Goal: Information Seeking & Learning: Learn about a topic

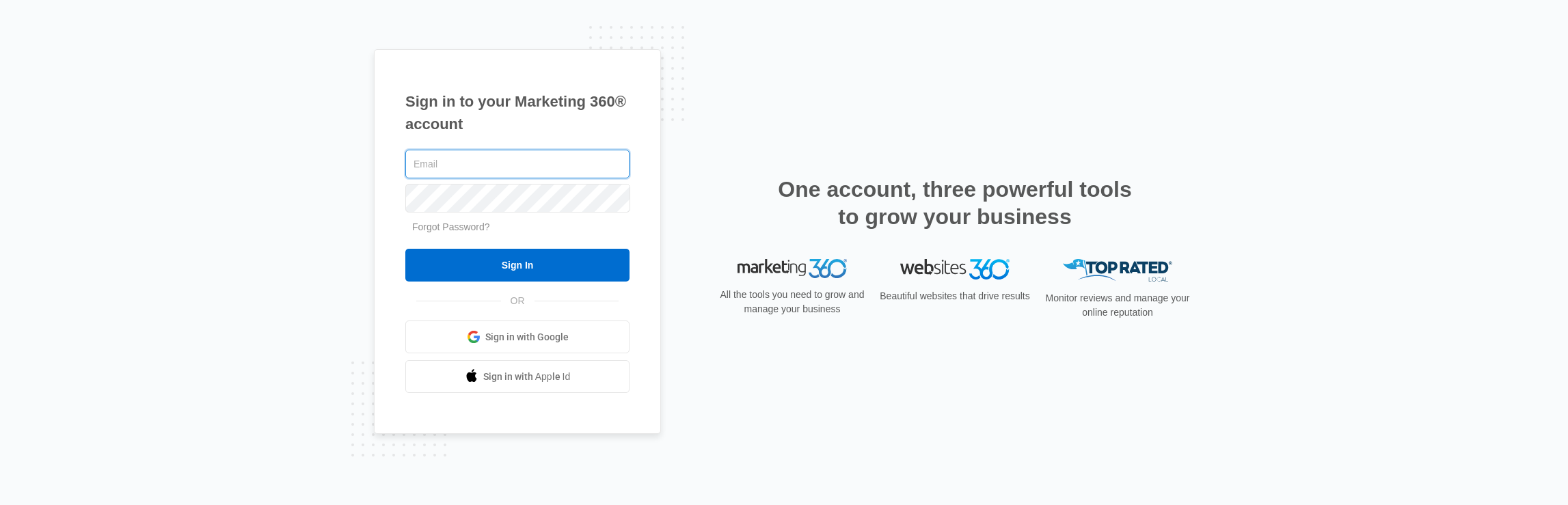
type input "[PERSON_NAME][EMAIL_ADDRESS][PERSON_NAME][DOMAIN_NAME]"
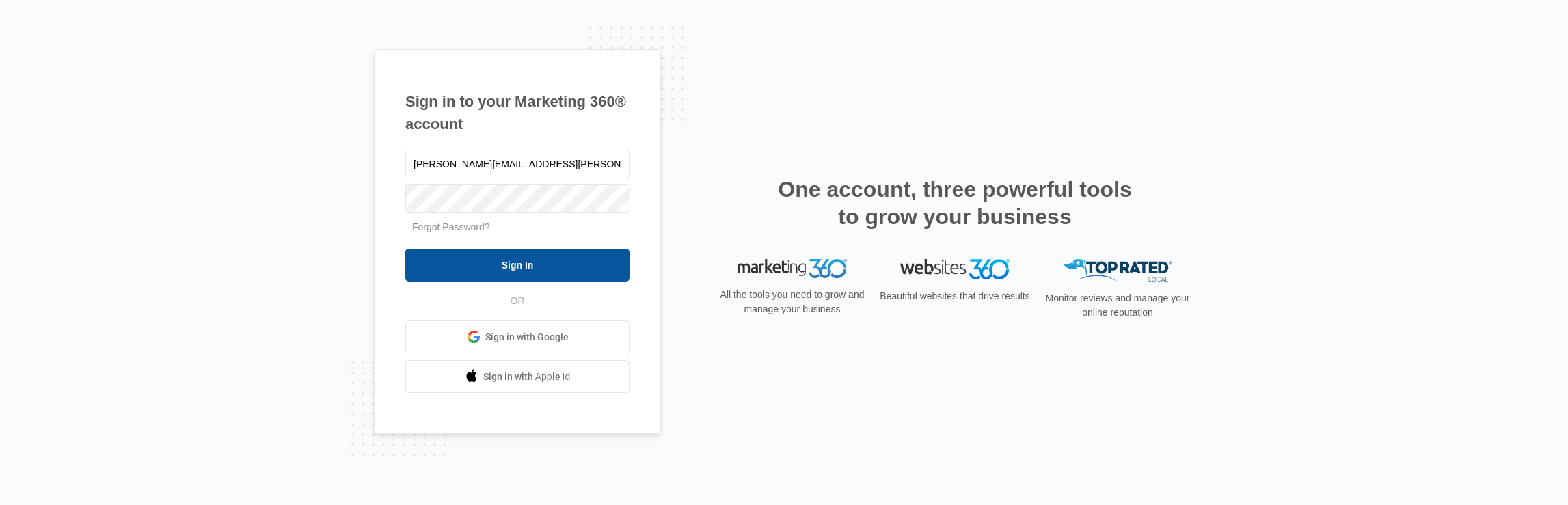
click at [486, 263] on input "Sign In" at bounding box center [517, 264] width 224 height 33
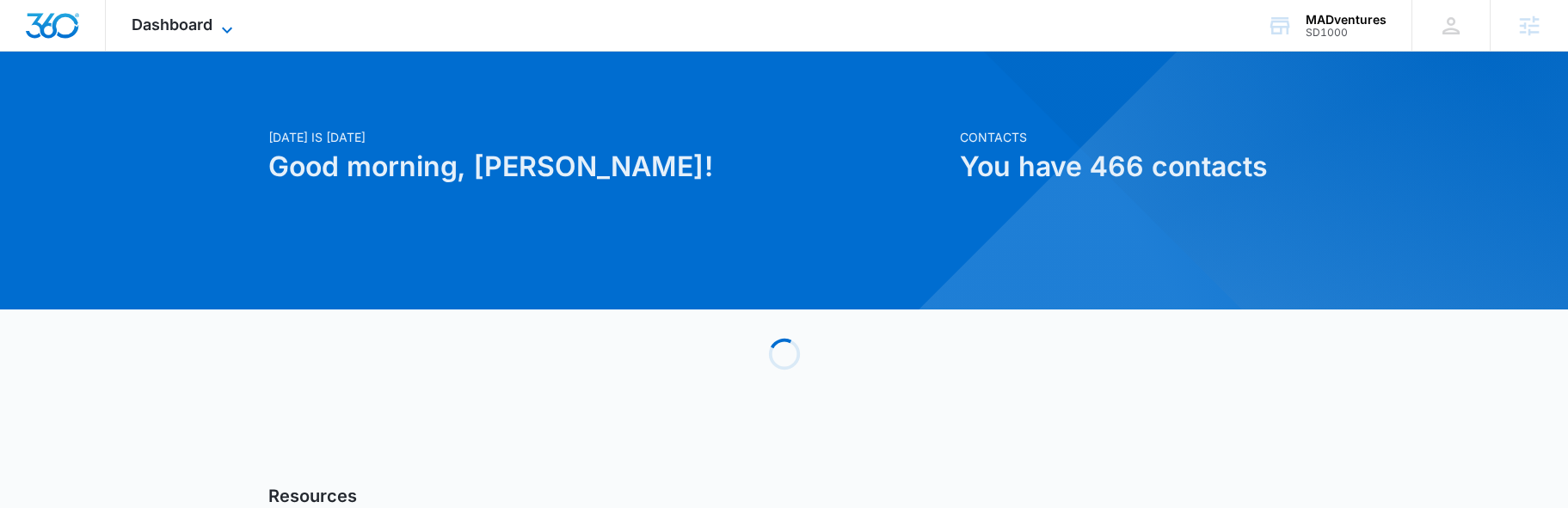
click at [220, 19] on icon at bounding box center [227, 29] width 20 height 20
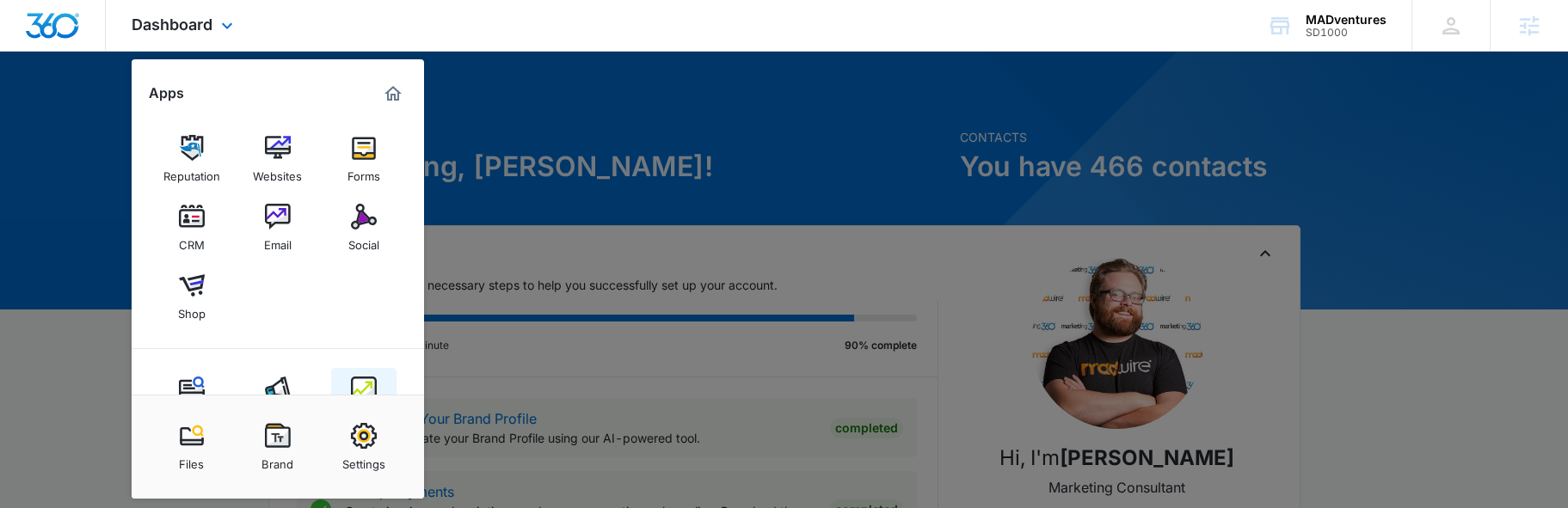
click at [358, 392] on img at bounding box center [363, 389] width 26 height 26
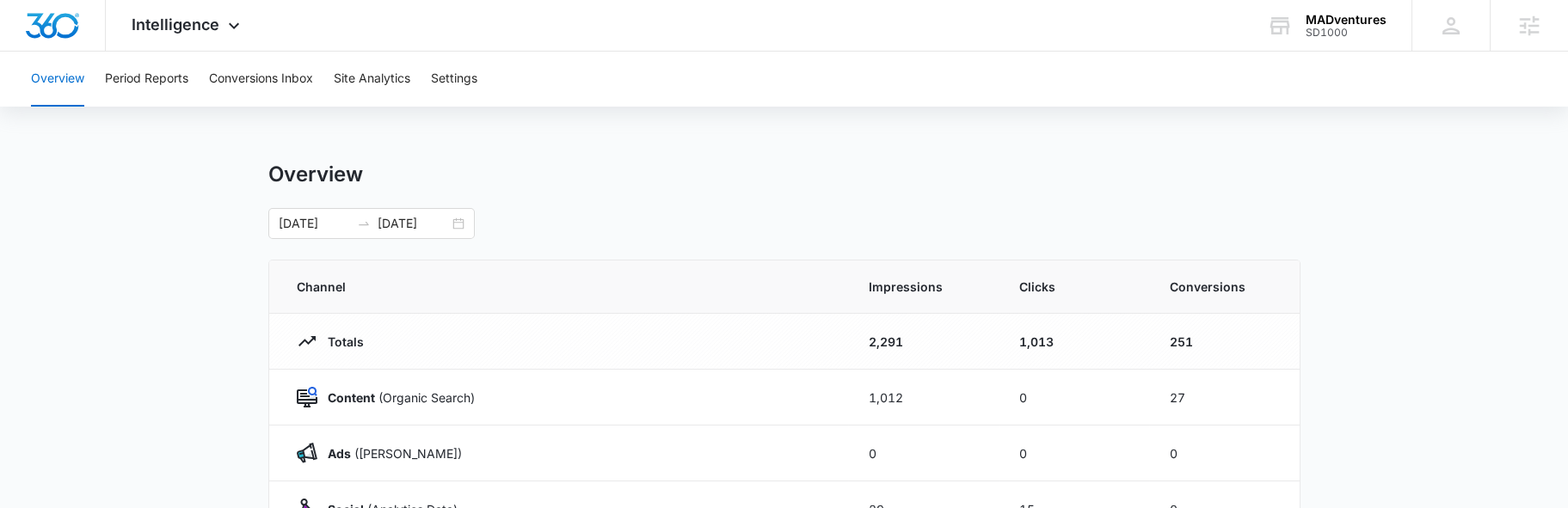
scroll to position [183, 0]
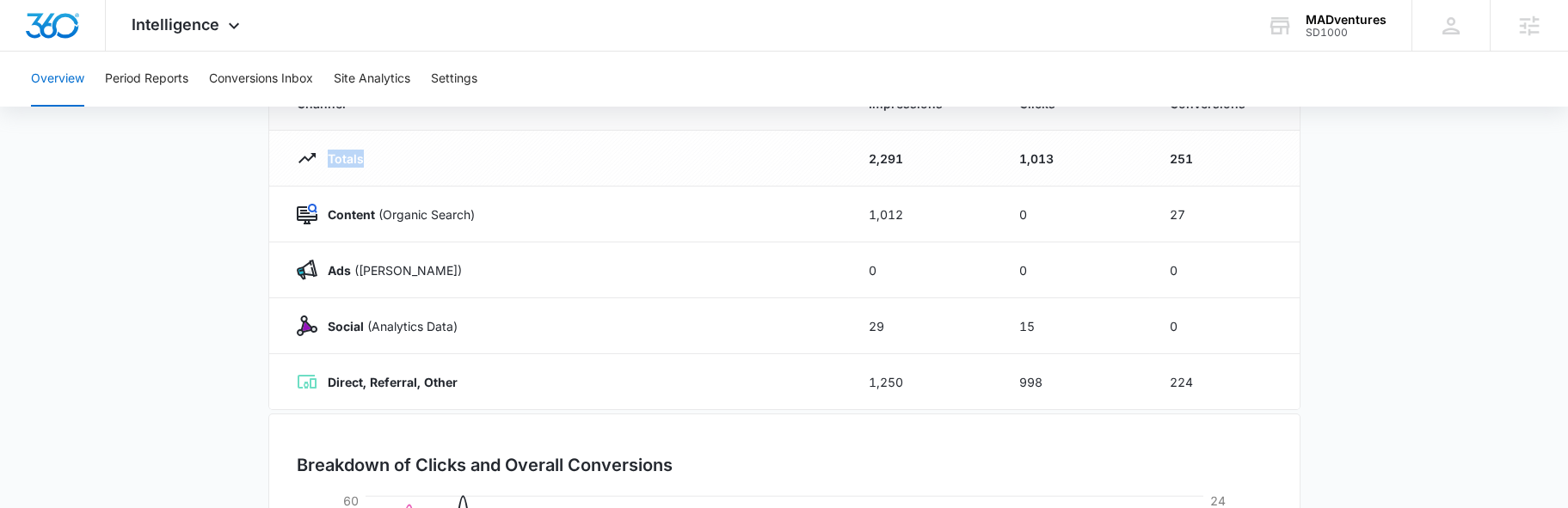
drag, startPoint x: 326, startPoint y: 159, endPoint x: 453, endPoint y: 169, distance: 127.4
click at [453, 169] on td "Totals" at bounding box center [559, 159] width 579 height 56
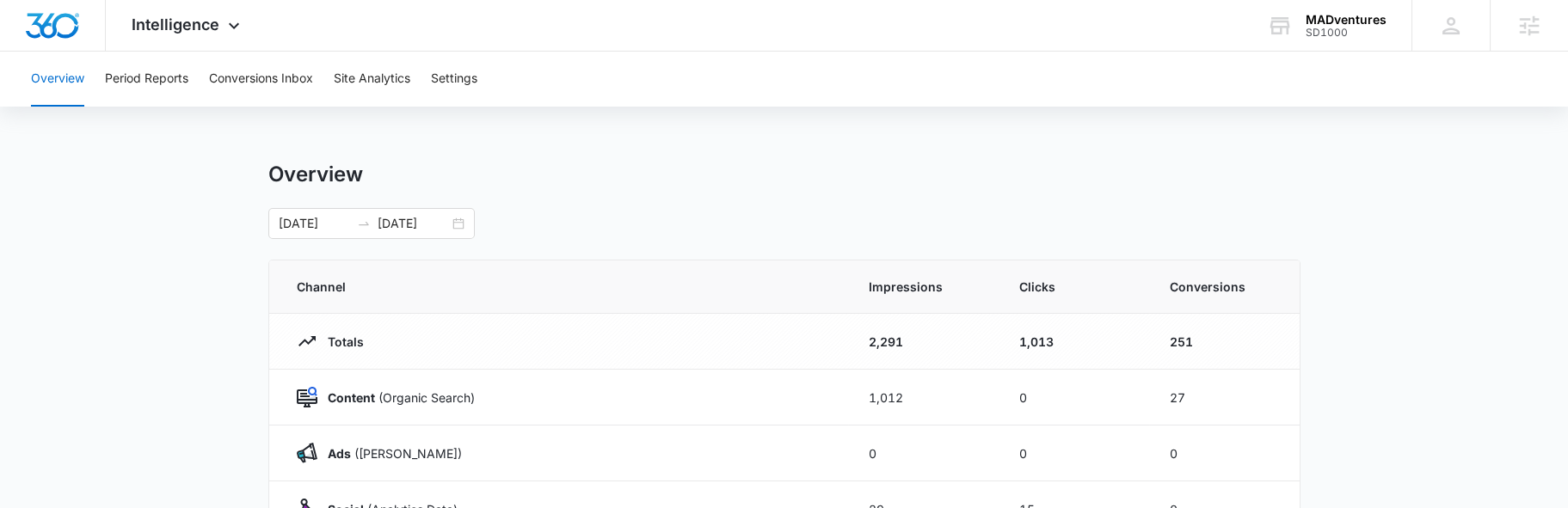
drag, startPoint x: 852, startPoint y: 279, endPoint x: 960, endPoint y: 280, distance: 108.0
click at [916, 281] on th "Impressions" at bounding box center [923, 286] width 150 height 53
drag, startPoint x: 1006, startPoint y: 285, endPoint x: 1072, endPoint y: 282, distance: 66.1
click at [1065, 282] on th "Clicks" at bounding box center [1073, 286] width 150 height 53
click at [492, 348] on div "Totals" at bounding box center [562, 341] width 531 height 20
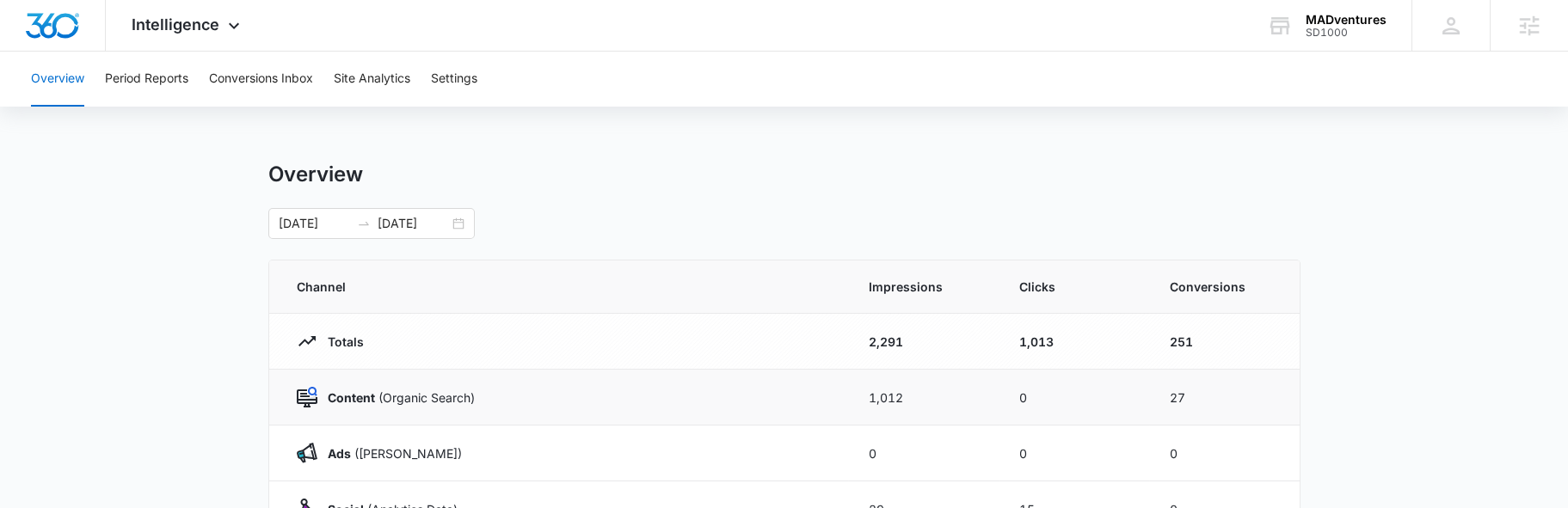
scroll to position [183, 0]
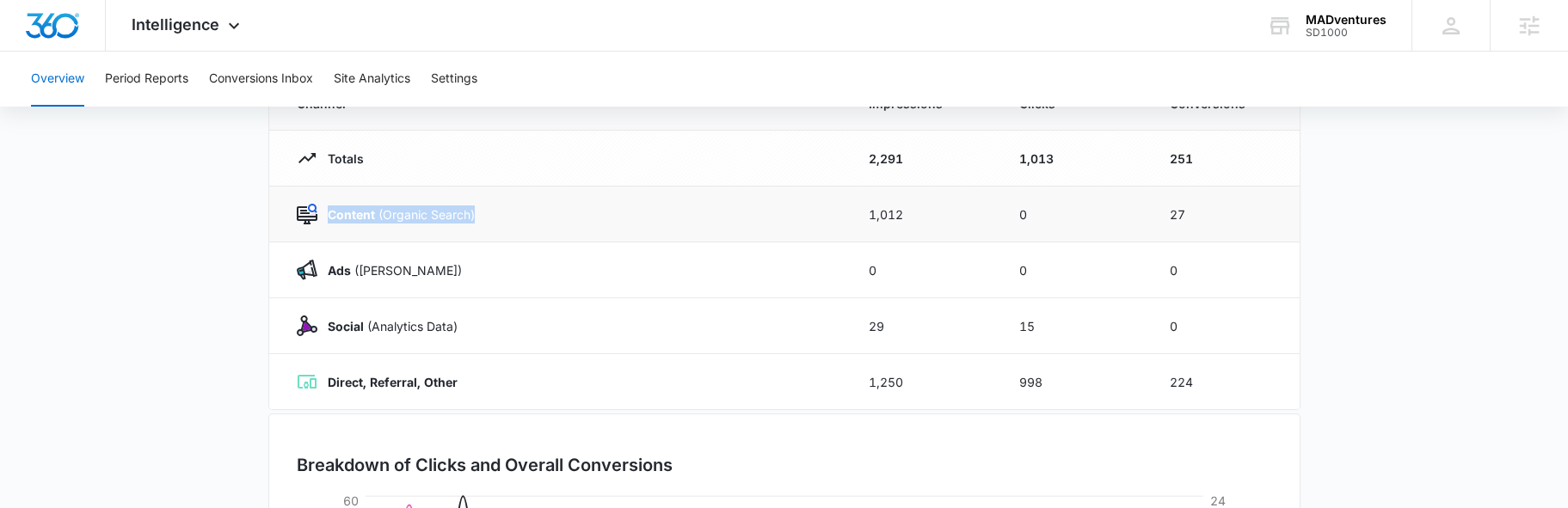
drag, startPoint x: 329, startPoint y: 208, endPoint x: 513, endPoint y: 226, distance: 184.9
click at [513, 226] on td "Content (Organic Search)" at bounding box center [559, 215] width 579 height 56
click at [478, 226] on td "Content (Organic Search)" at bounding box center [559, 215] width 579 height 56
drag, startPoint x: 765, startPoint y: 224, endPoint x: 1154, endPoint y: 222, distance: 389.0
click at [1146, 222] on tr "Content (Organic Search) 1,012 0 27" at bounding box center [784, 215] width 1030 height 56
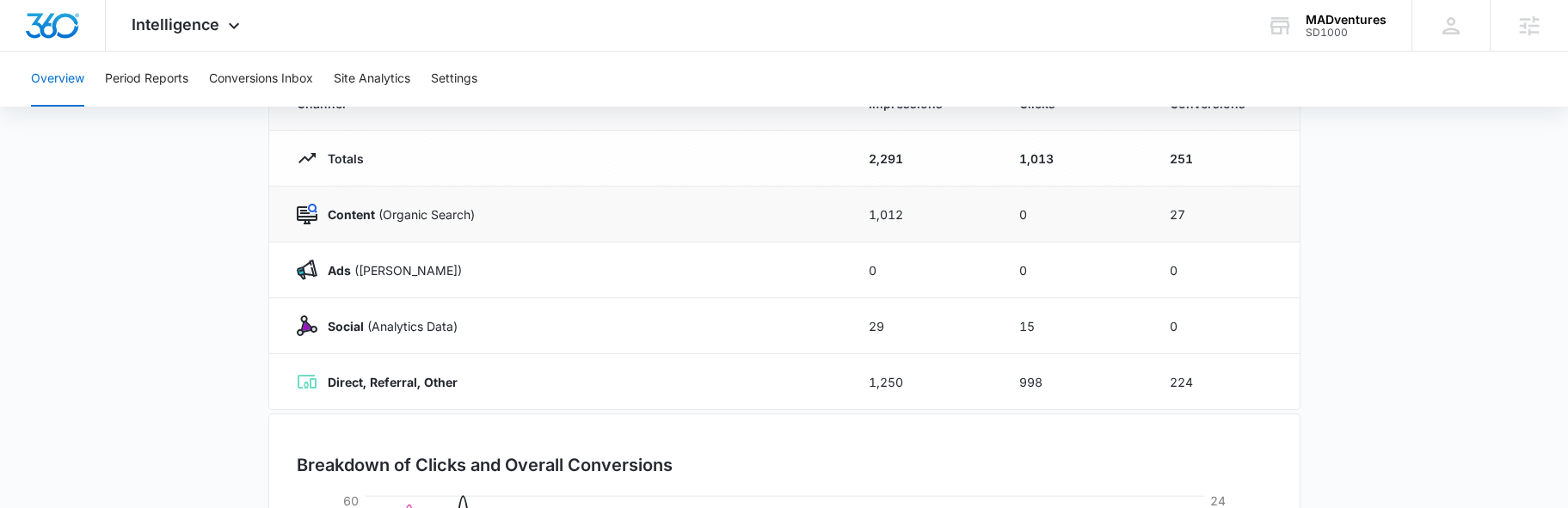
click at [1189, 223] on td "27" at bounding box center [1224, 215] width 150 height 56
drag, startPoint x: 325, startPoint y: 268, endPoint x: 666, endPoint y: 279, distance: 341.2
click at [636, 279] on td "Ads ([PERSON_NAME])" at bounding box center [559, 271] width 579 height 56
drag, startPoint x: 397, startPoint y: 383, endPoint x: 484, endPoint y: 378, distance: 87.1
click at [483, 378] on div "Direct, Referral, Other" at bounding box center [562, 381] width 531 height 20
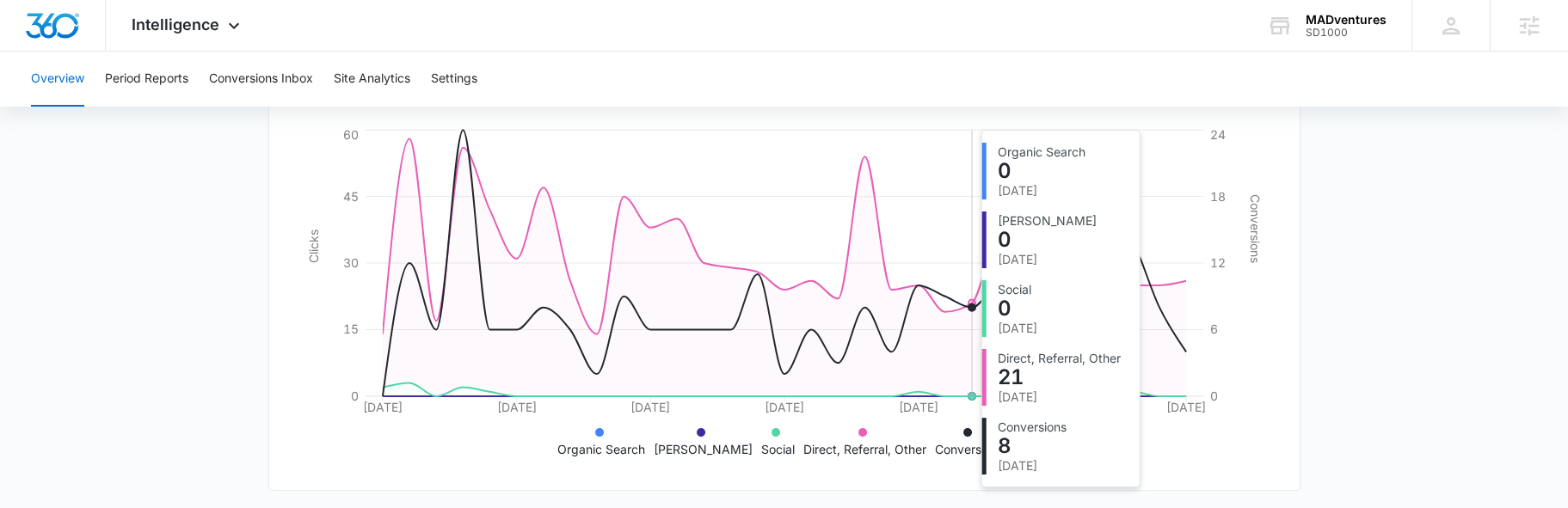
scroll to position [551, 0]
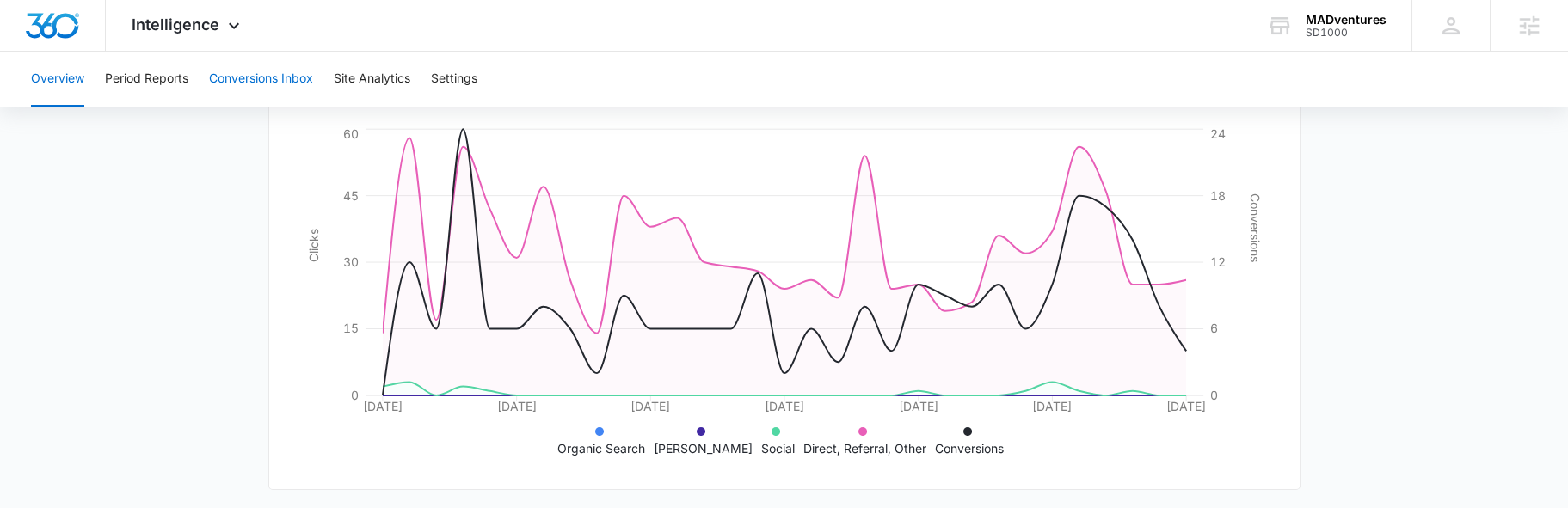
click at [235, 75] on button "Conversions Inbox" at bounding box center [261, 78] width 104 height 55
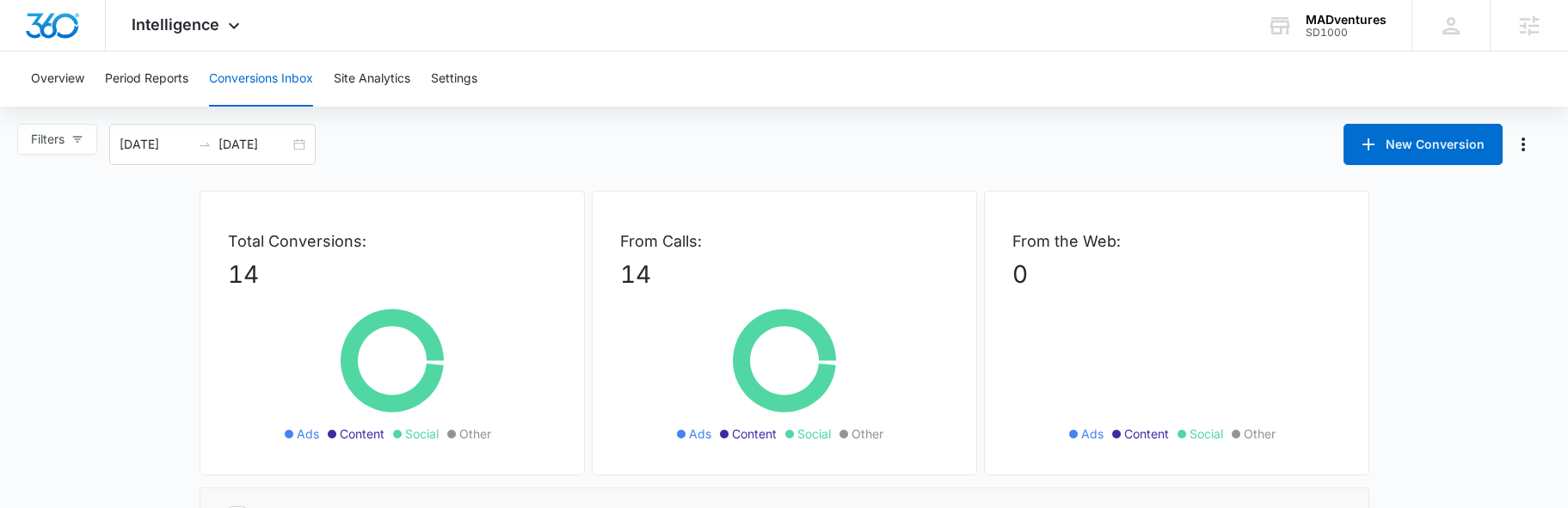
click at [98, 66] on div "Overview Period Reports Conversions Inbox Site Analytics Settings" at bounding box center [784, 78] width 1527 height 55
click at [140, 77] on button "Period Reports" at bounding box center [146, 78] width 83 height 55
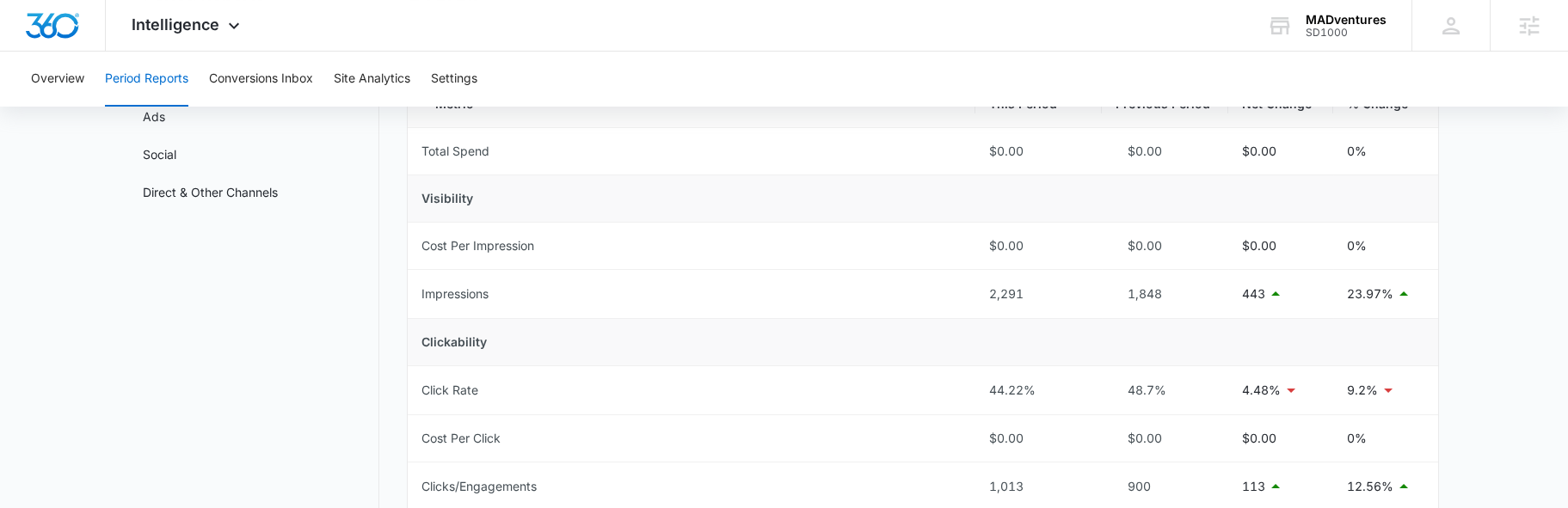
scroll to position [183, 0]
drag, startPoint x: 432, startPoint y: 194, endPoint x: 547, endPoint y: 196, distance: 115.0
click at [492, 193] on td "Visibility" at bounding box center [923, 195] width 1030 height 47
drag, startPoint x: 425, startPoint y: 335, endPoint x: 579, endPoint y: 334, distance: 154.0
click at [553, 335] on td "Clickability" at bounding box center [923, 339] width 1030 height 47
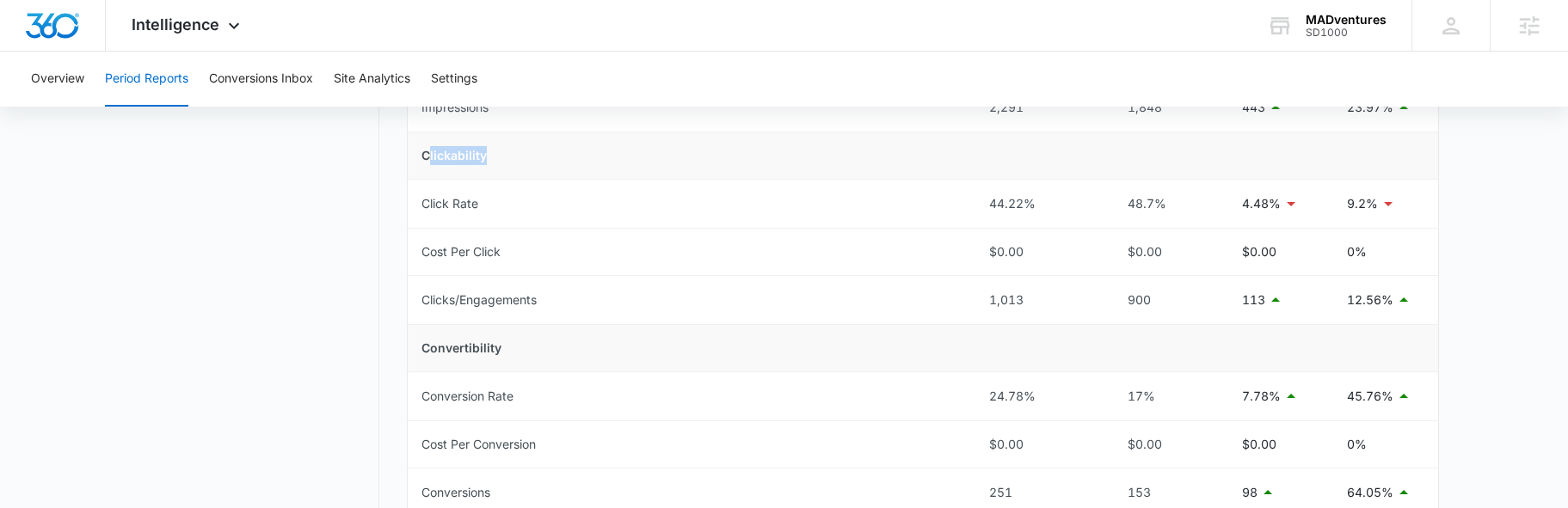
scroll to position [366, 0]
drag, startPoint x: 409, startPoint y: 346, endPoint x: 530, endPoint y: 351, distance: 121.1
click at [530, 351] on td "Convertibility" at bounding box center [923, 348] width 1030 height 47
drag, startPoint x: 613, startPoint y: 308, endPoint x: 771, endPoint y: 307, distance: 158.0
click at [771, 307] on td "Clicks/Engagements" at bounding box center [692, 300] width 568 height 49
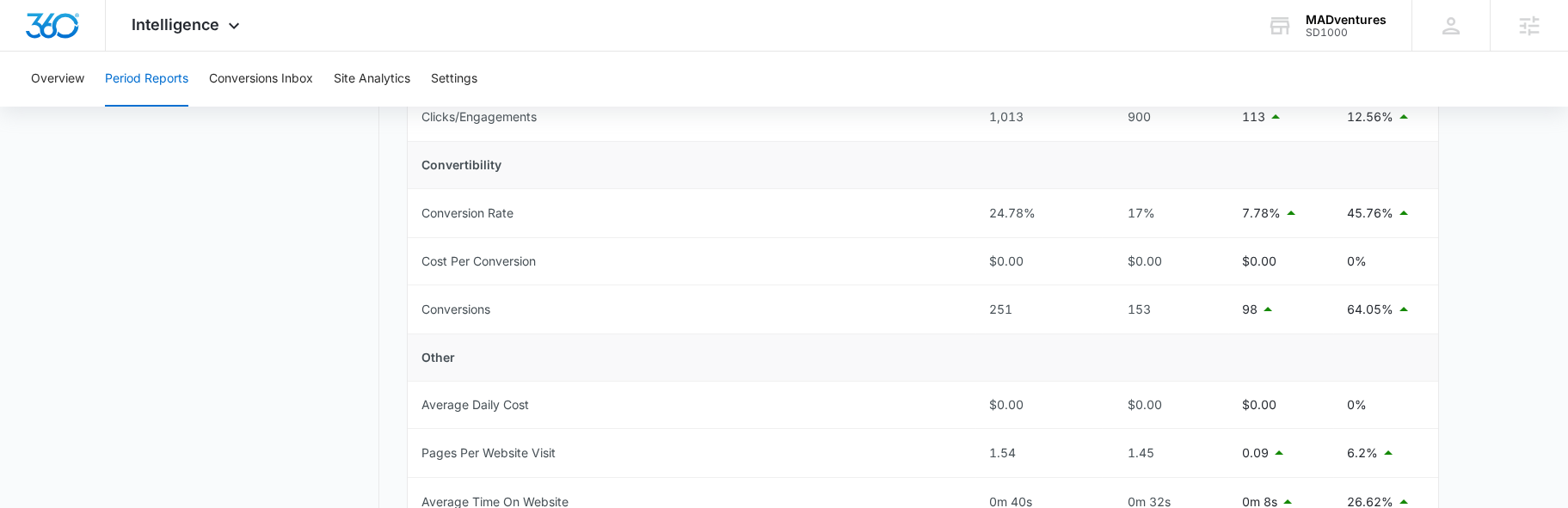
scroll to position [551, 0]
drag, startPoint x: 439, startPoint y: 169, endPoint x: 629, endPoint y: 190, distance: 191.2
click at [542, 176] on td "Convertibility" at bounding box center [923, 164] width 1030 height 47
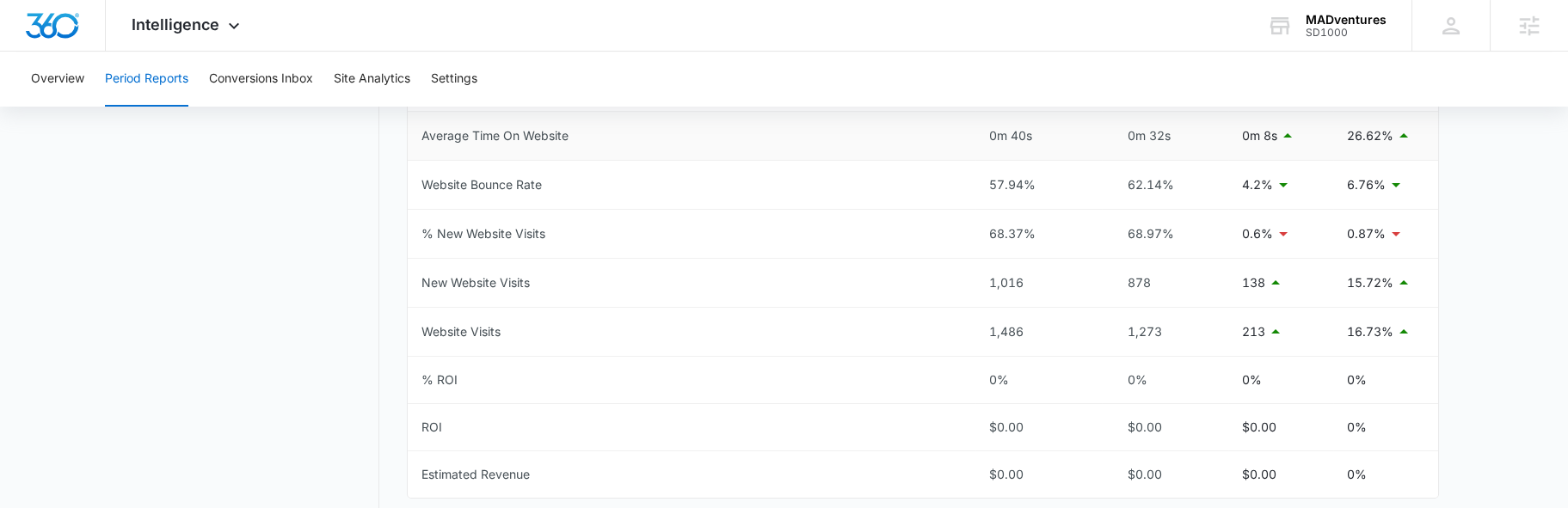
scroll to position [916, 0]
drag, startPoint x: 1021, startPoint y: 398, endPoint x: 1276, endPoint y: 402, distance: 255.0
click at [237, 33] on icon at bounding box center [233, 29] width 20 height 20
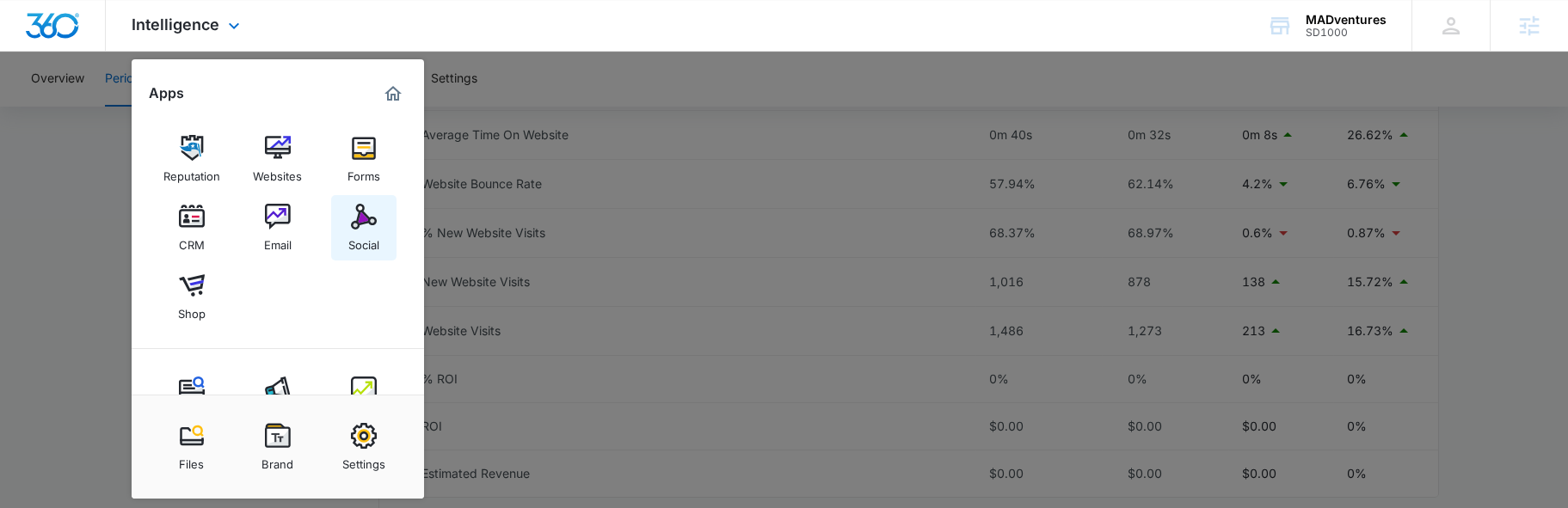
scroll to position [57, 0]
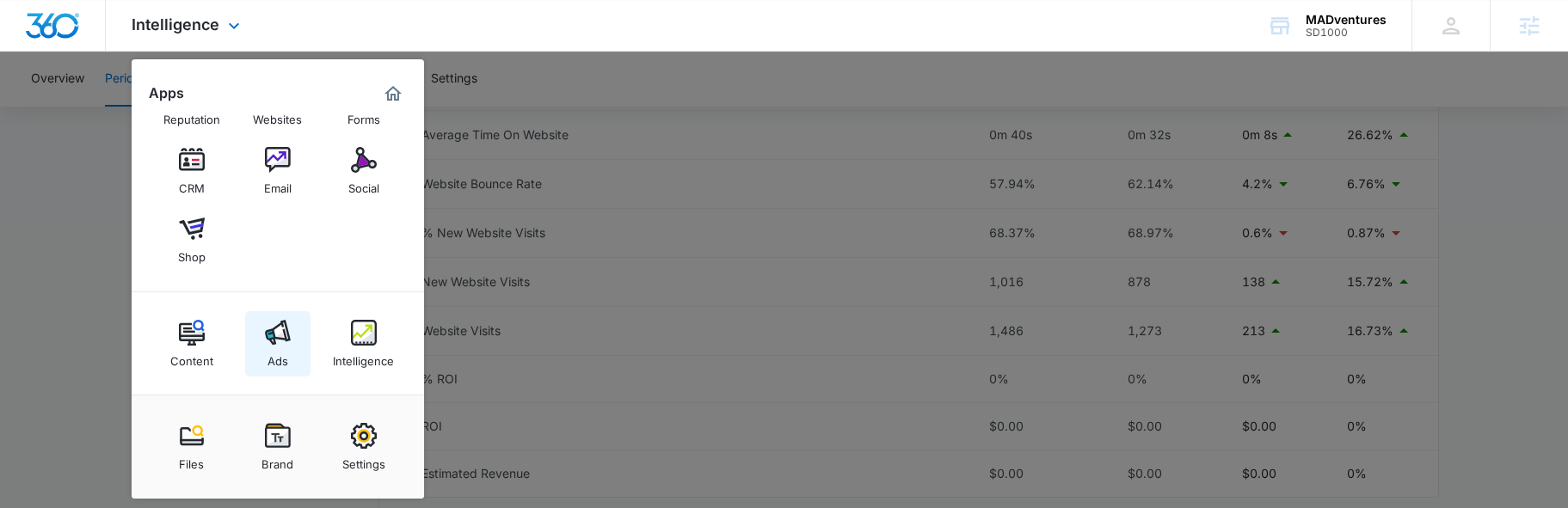
click at [282, 337] on img at bounding box center [278, 332] width 26 height 26
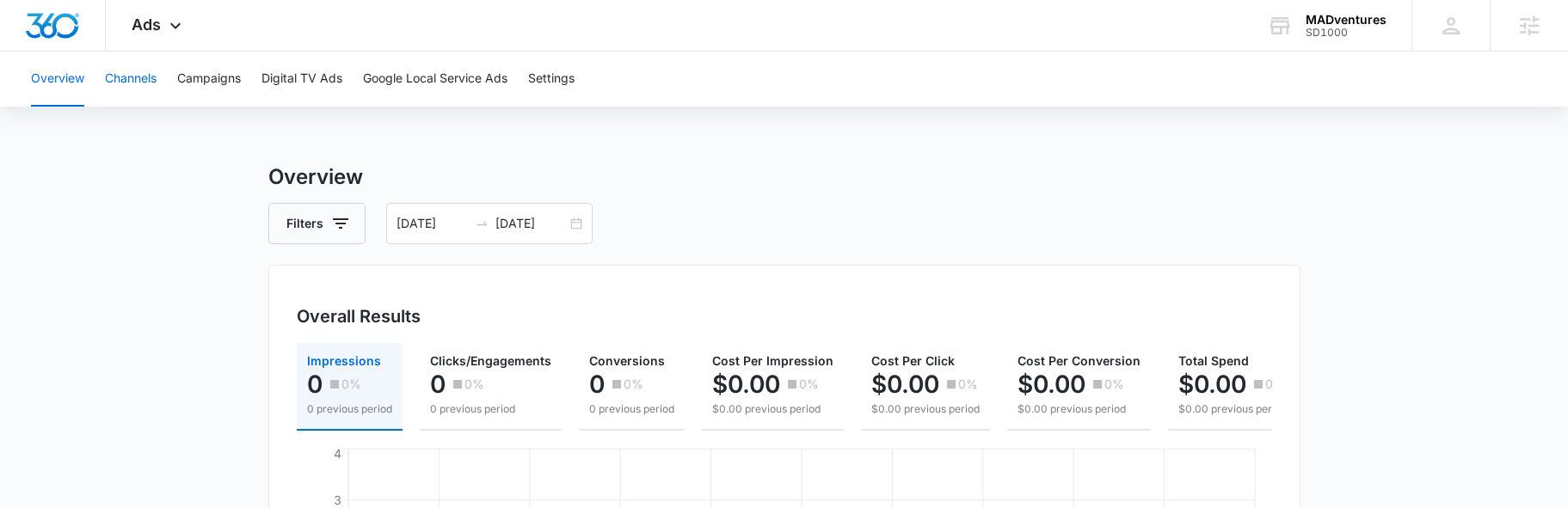
click at [111, 74] on button "Channels" at bounding box center [130, 78] width 51 height 55
click at [160, 17] on div "Ads Apps Reputation Websites Forms CRM Email Social Shop Content Ads Intelligen…" at bounding box center [158, 25] width 106 height 50
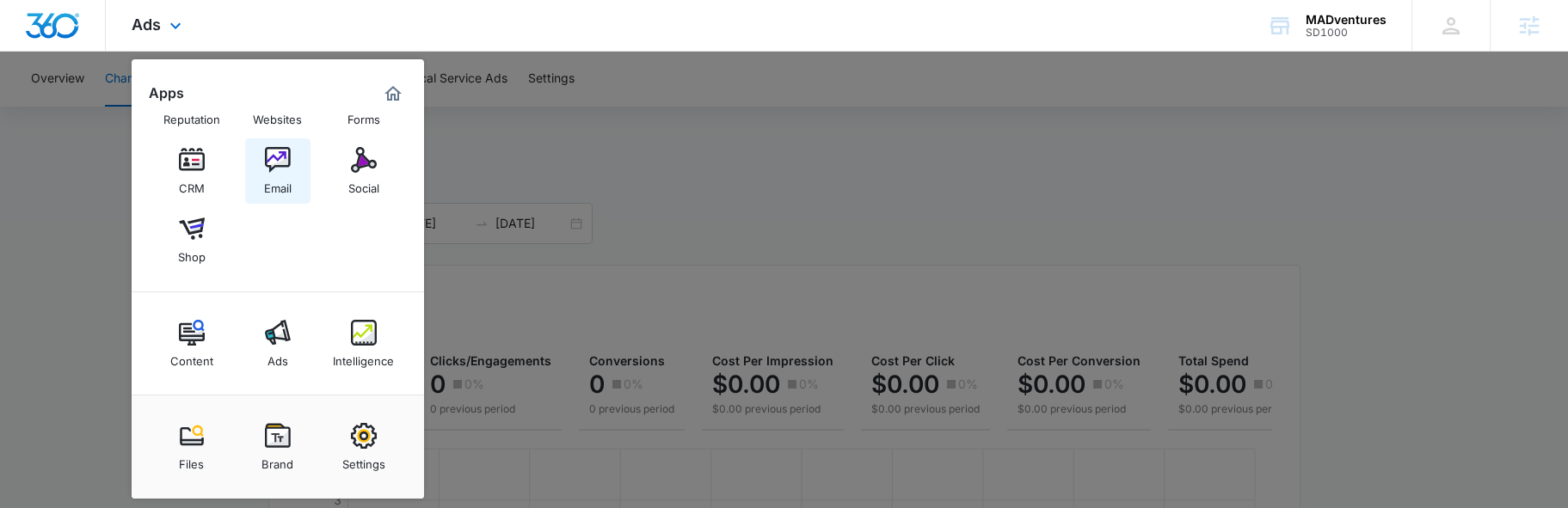
click at [271, 165] on img at bounding box center [278, 160] width 26 height 26
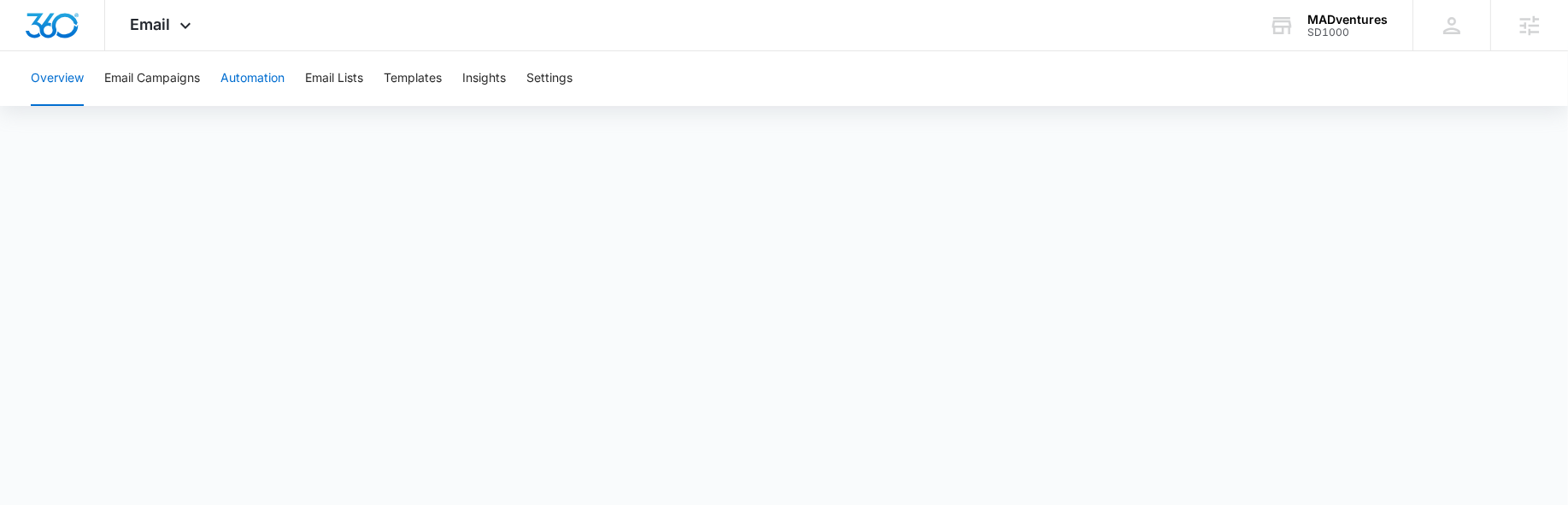
click at [274, 88] on button "Automation" at bounding box center [252, 78] width 64 height 55
click at [190, 28] on icon at bounding box center [185, 29] width 20 height 20
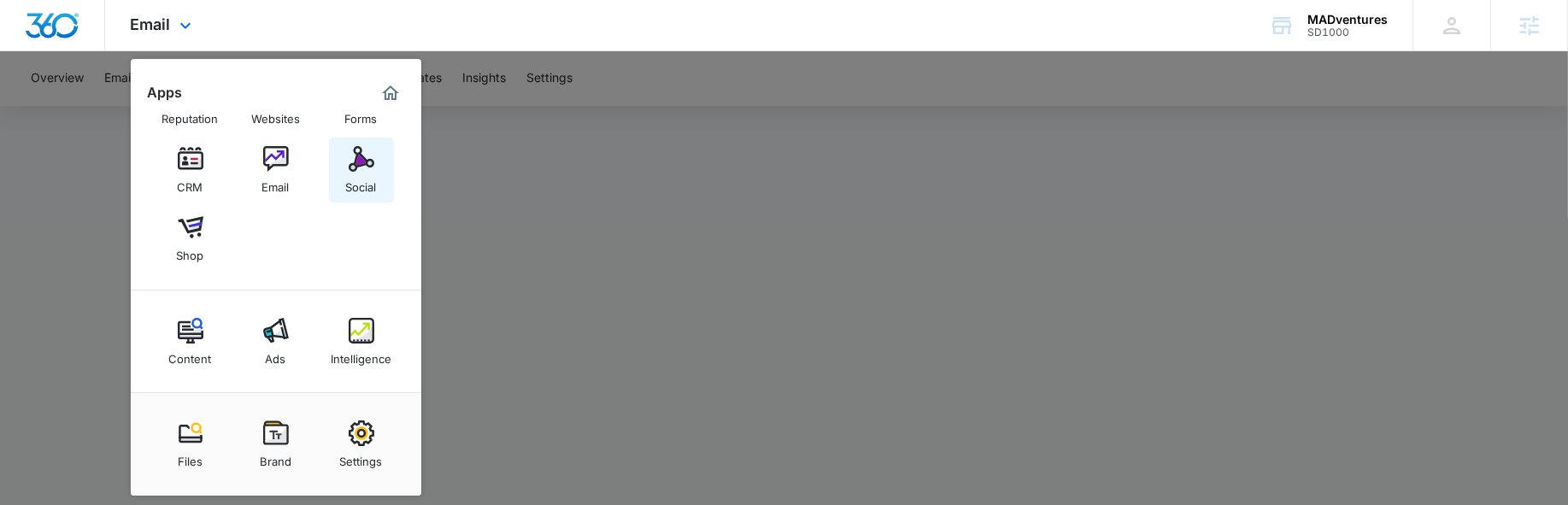
click at [352, 178] on div "Social" at bounding box center [362, 183] width 31 height 22
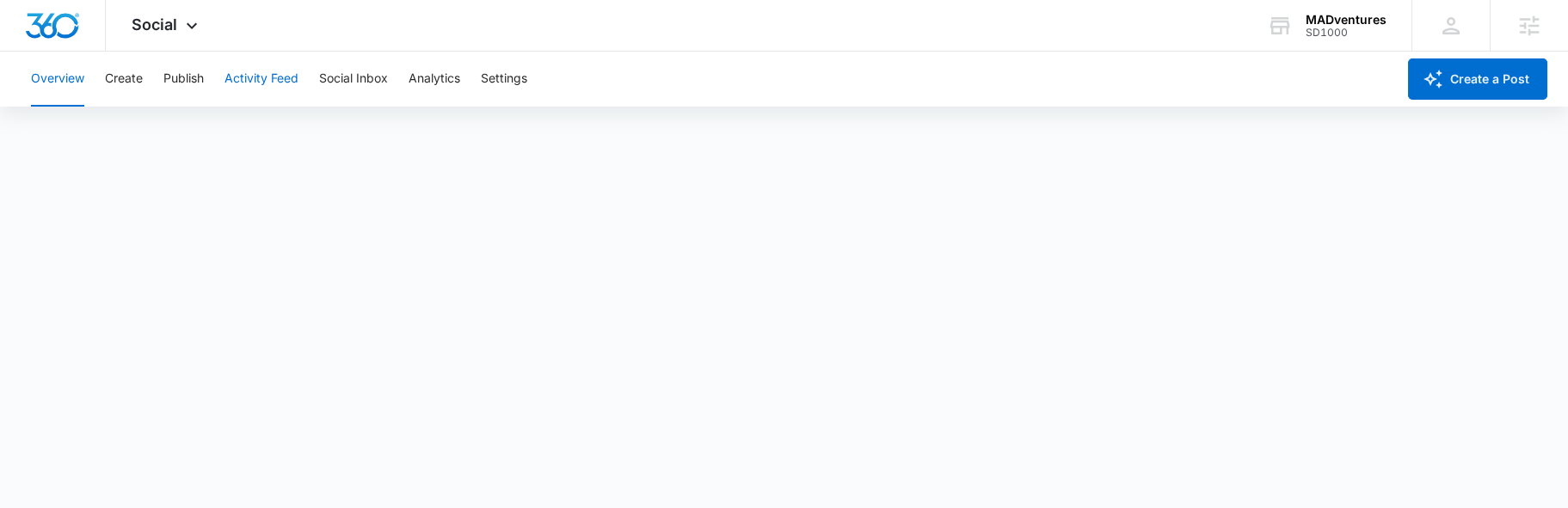
click at [278, 77] on button "Activity Feed" at bounding box center [261, 78] width 74 height 55
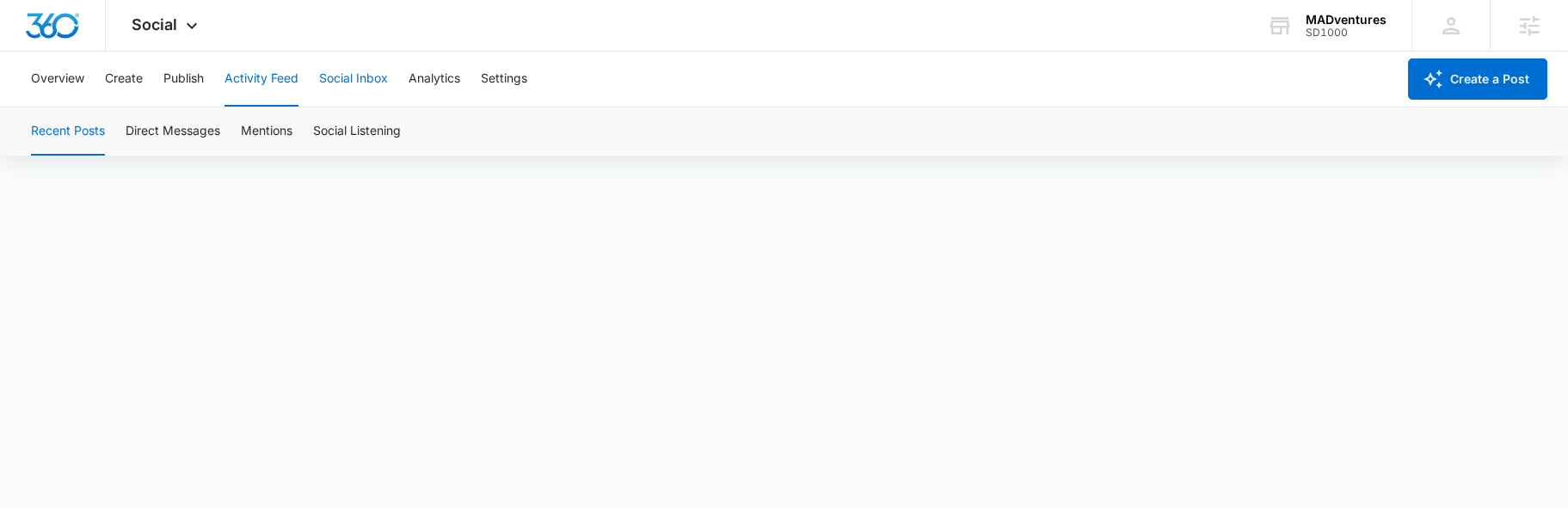
click at [349, 83] on button "Social Inbox" at bounding box center [354, 78] width 69 height 55
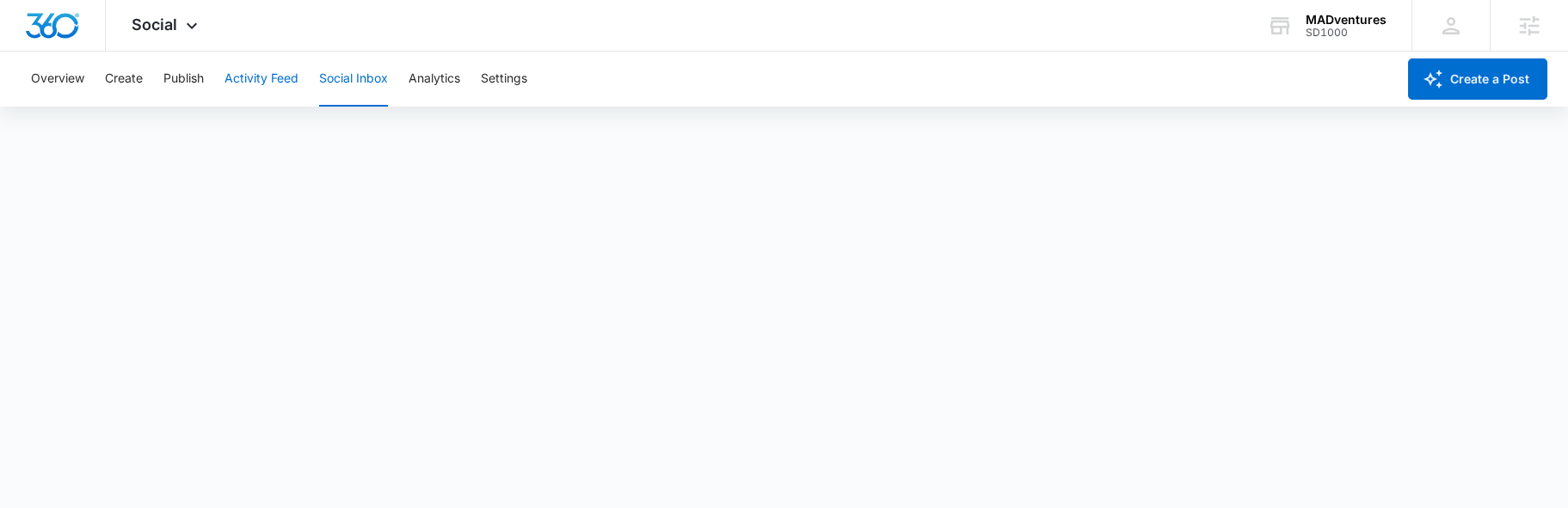
click at [259, 89] on button "Activity Feed" at bounding box center [261, 78] width 74 height 55
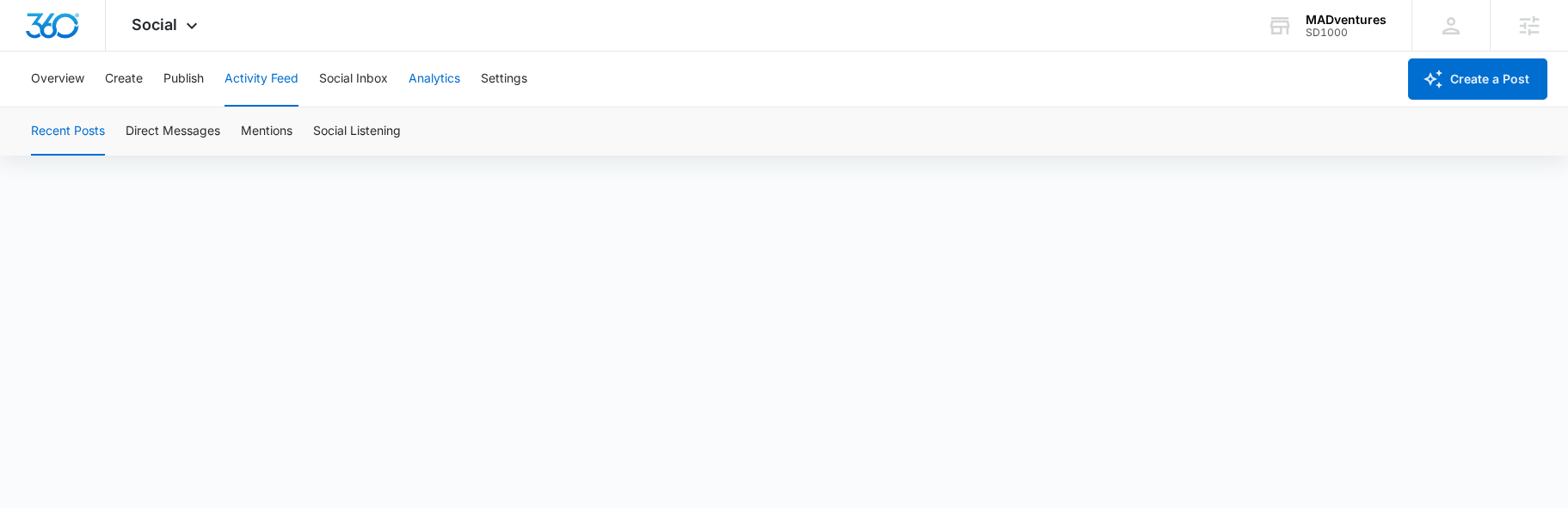
click at [426, 76] on button "Analytics" at bounding box center [434, 78] width 51 height 55
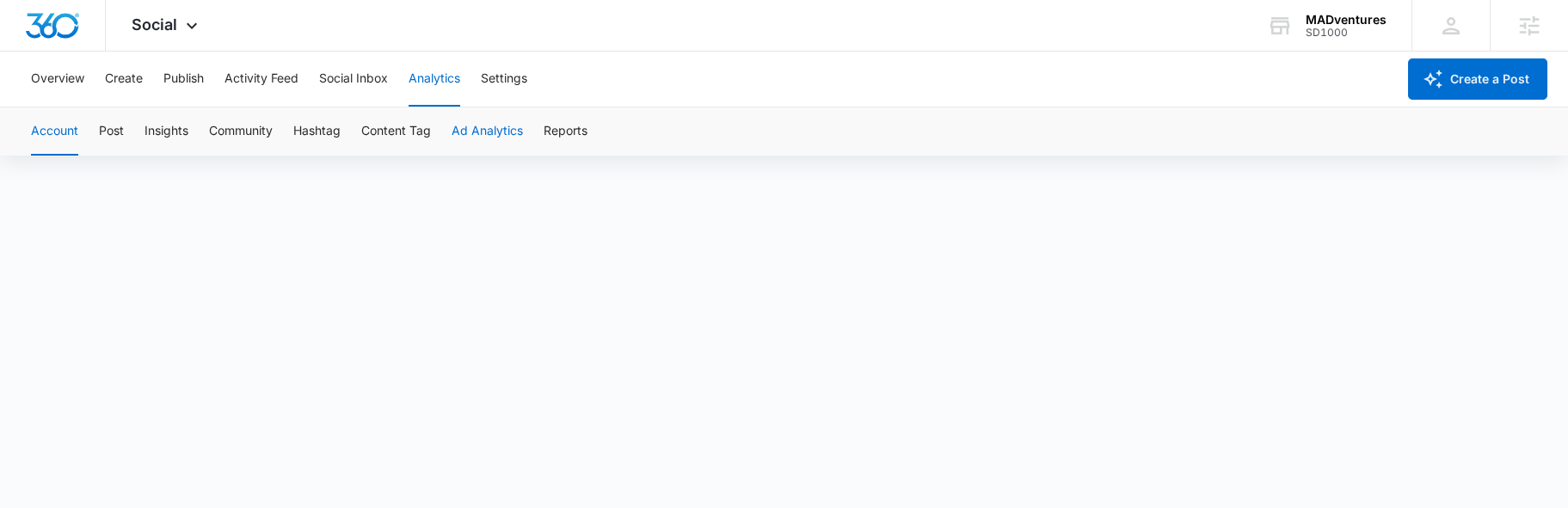
click at [483, 136] on button "Ad Analytics" at bounding box center [487, 132] width 72 height 48
